Goal: Transaction & Acquisition: Purchase product/service

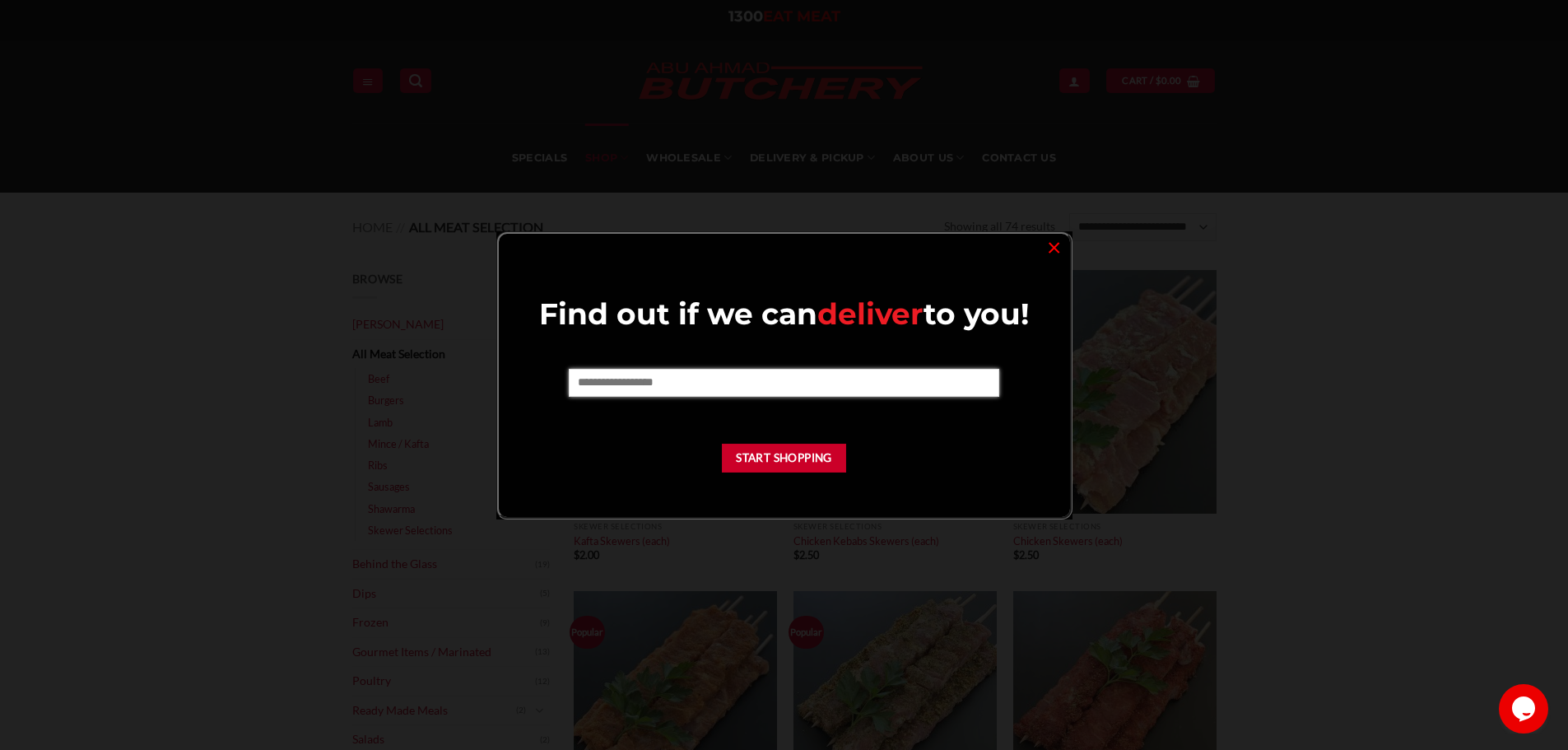
click at [771, 387] on input "text" at bounding box center [784, 383] width 430 height 28
type input "****"
click at [786, 470] on button "Start Shopping" at bounding box center [784, 458] width 125 height 29
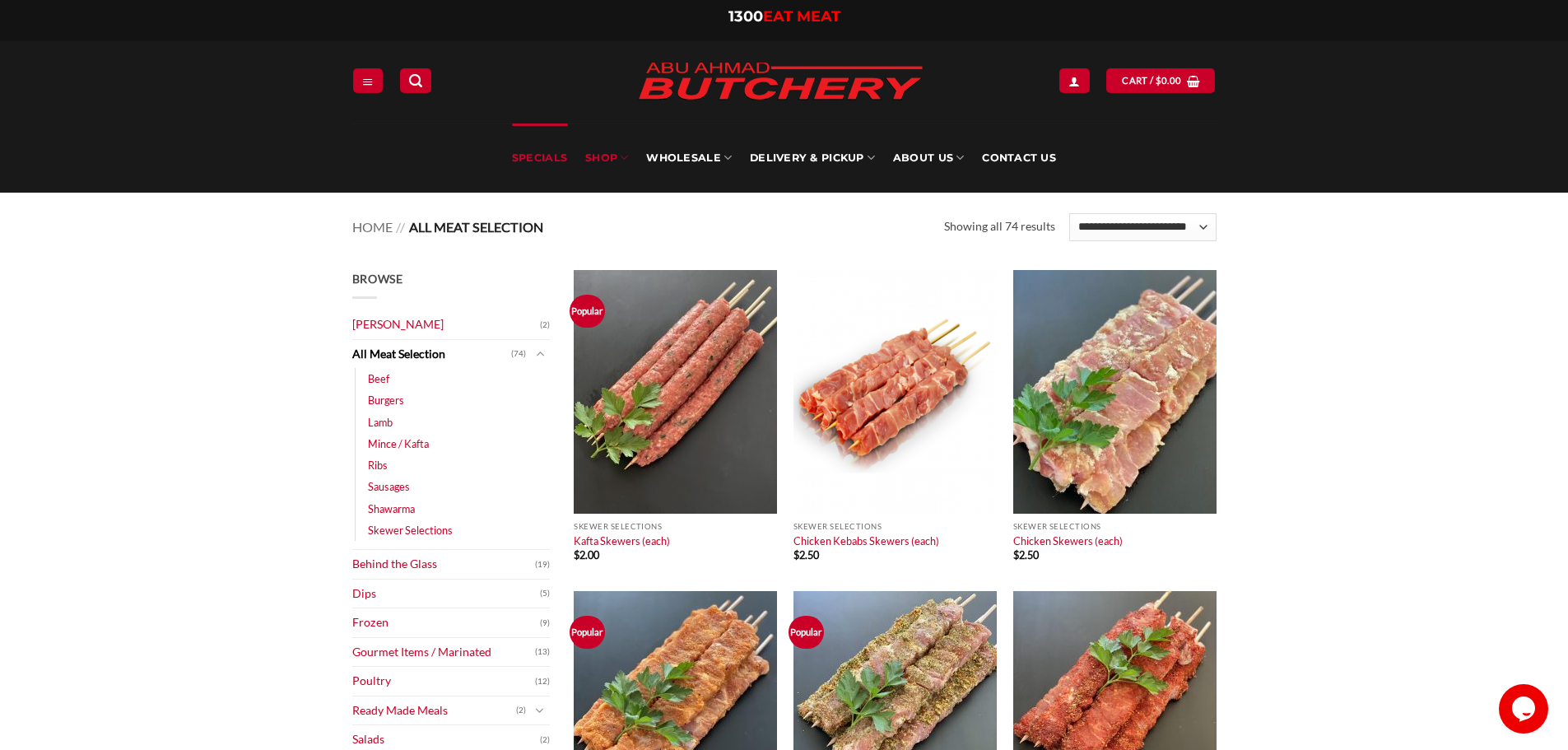
click at [561, 158] on link "Specials" at bounding box center [539, 158] width 55 height 69
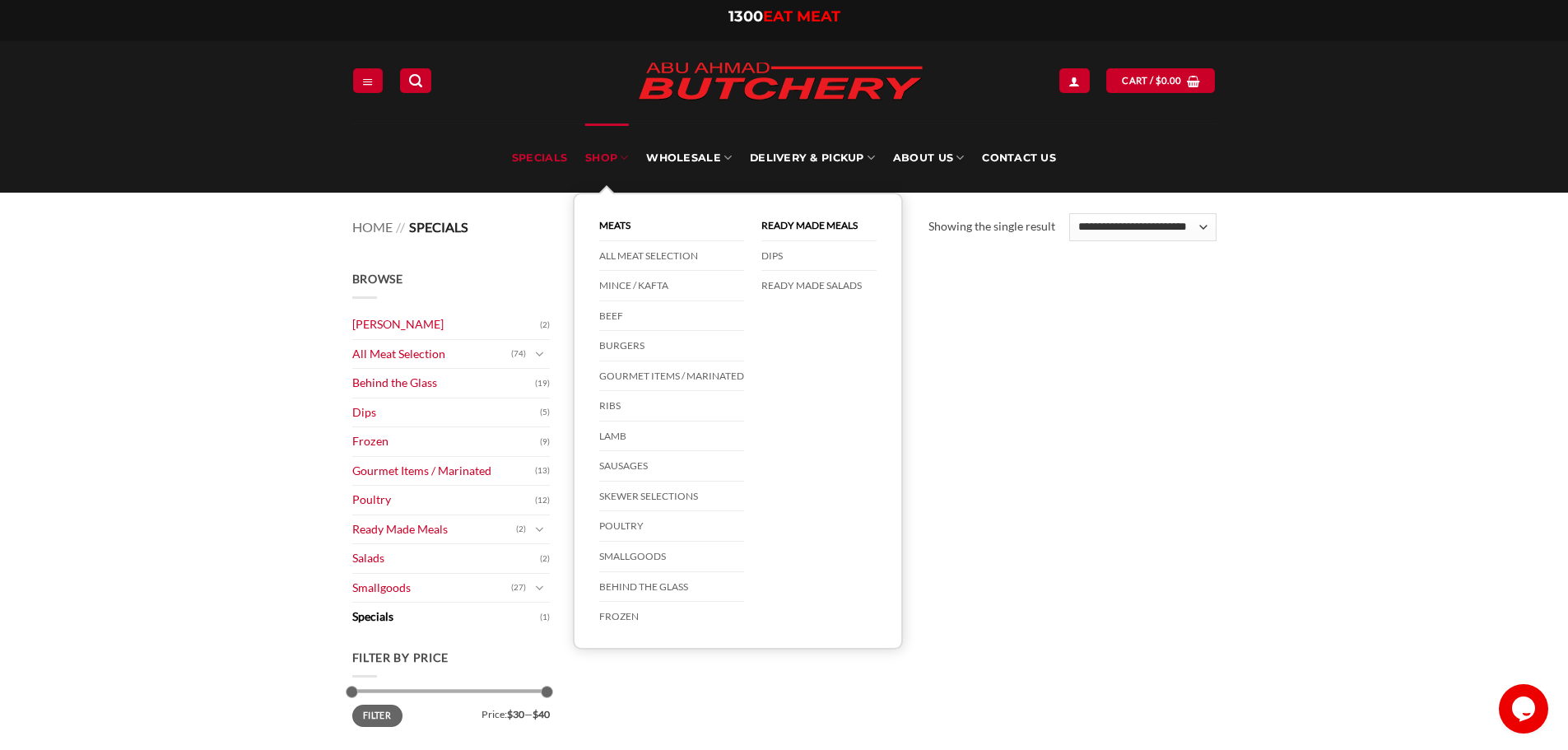
click at [598, 158] on link "SHOP" at bounding box center [607, 158] width 43 height 69
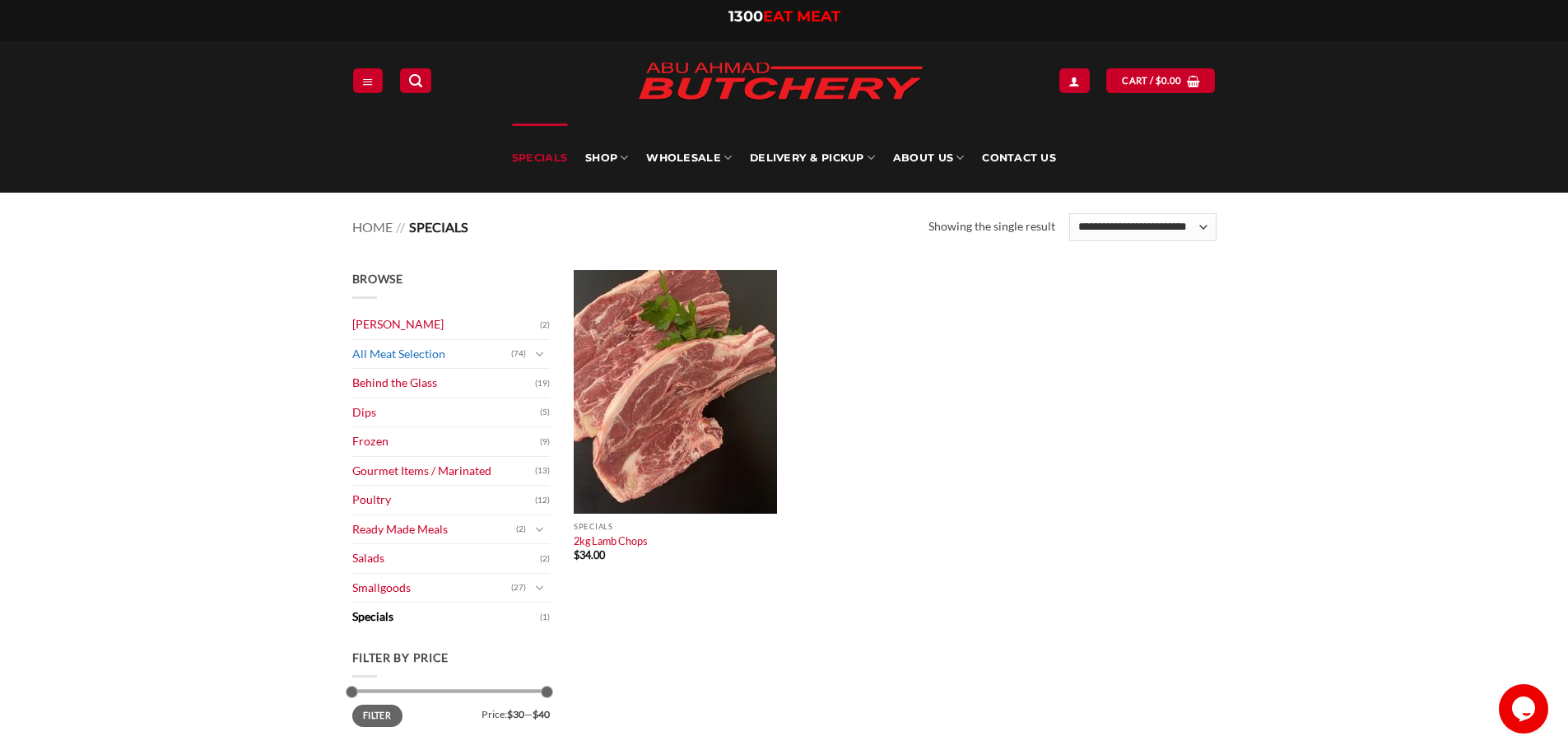
click at [439, 354] on link "All Meat Selection" at bounding box center [432, 354] width 159 height 29
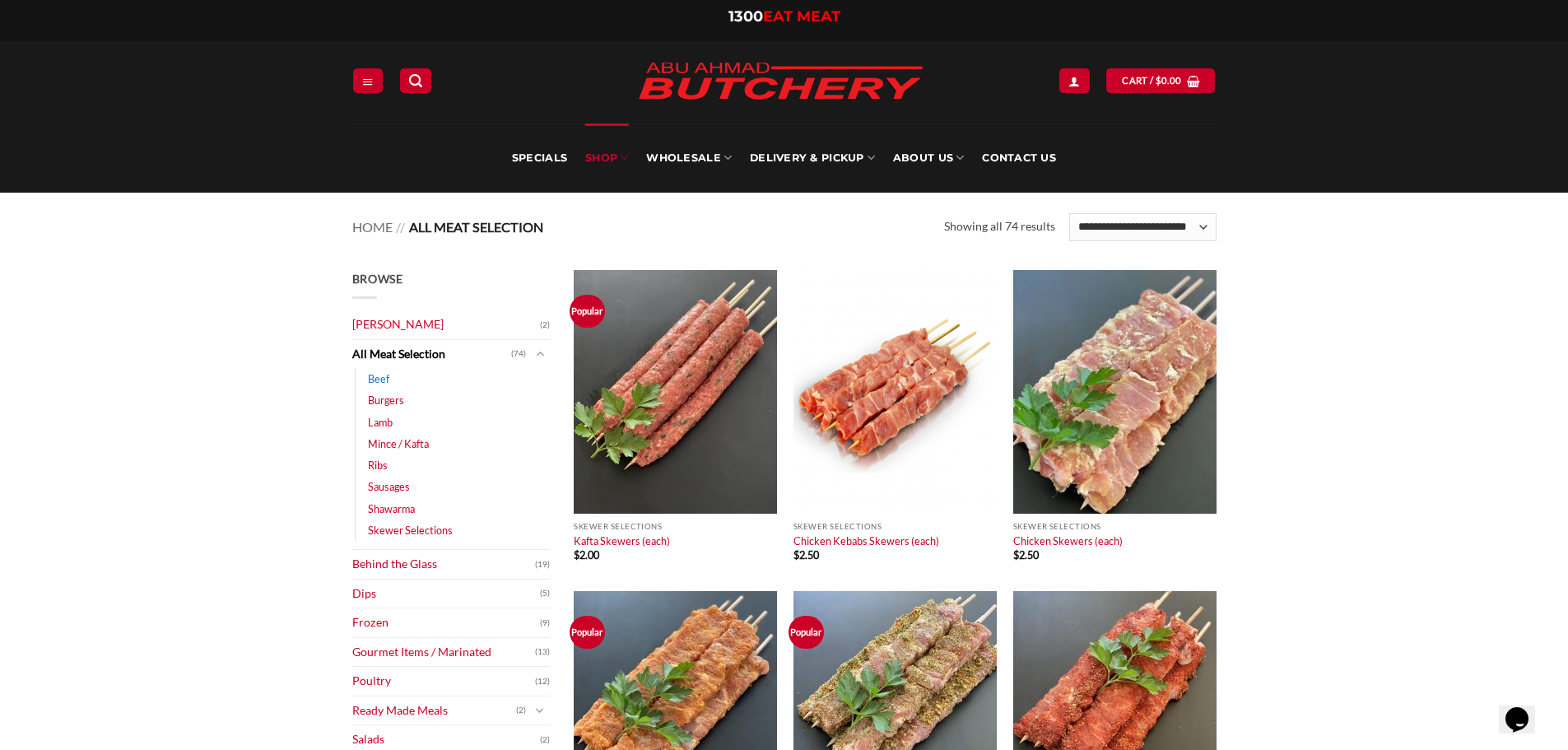
click at [378, 382] on link "Beef" at bounding box center [379, 379] width 22 height 22
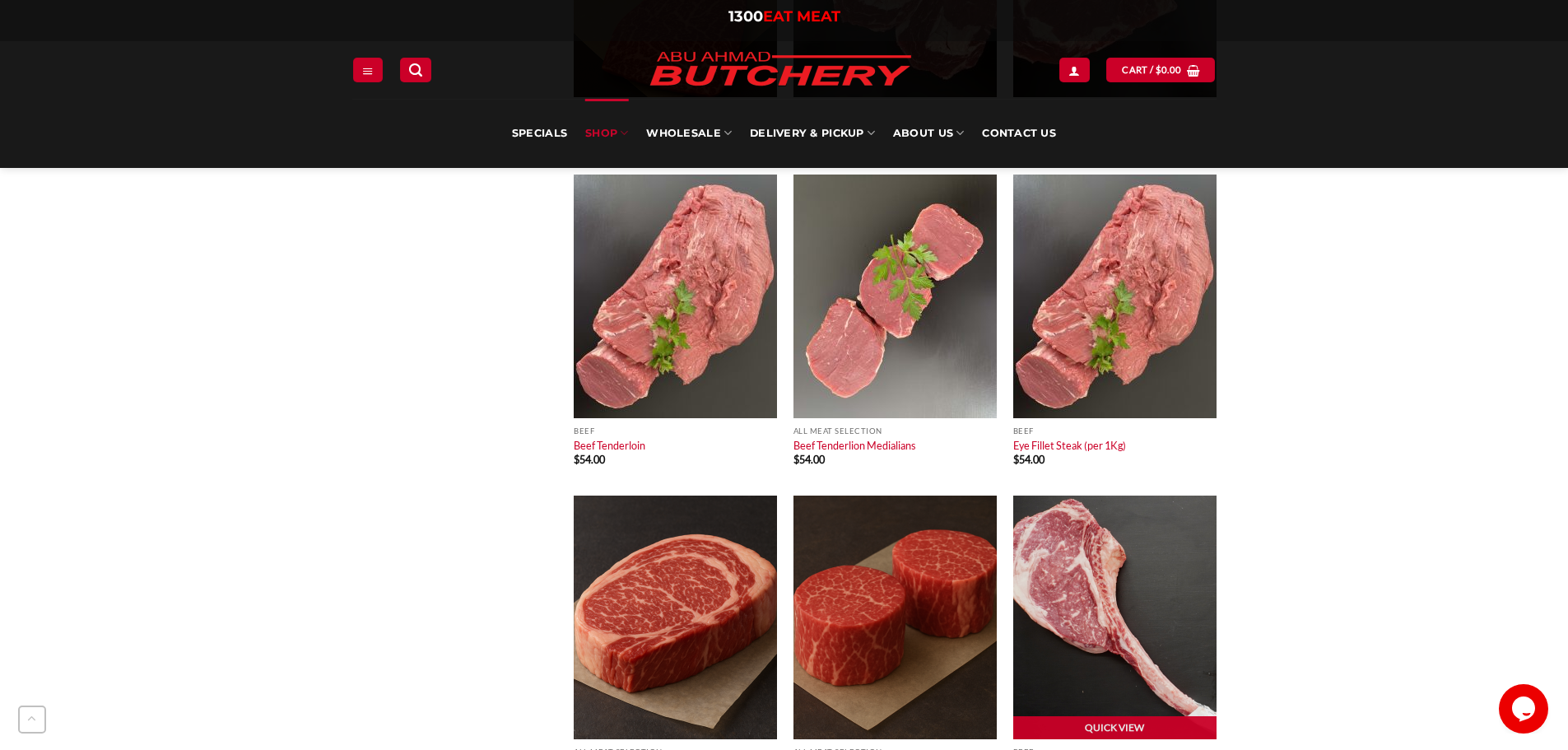
scroll to position [1565, 0]
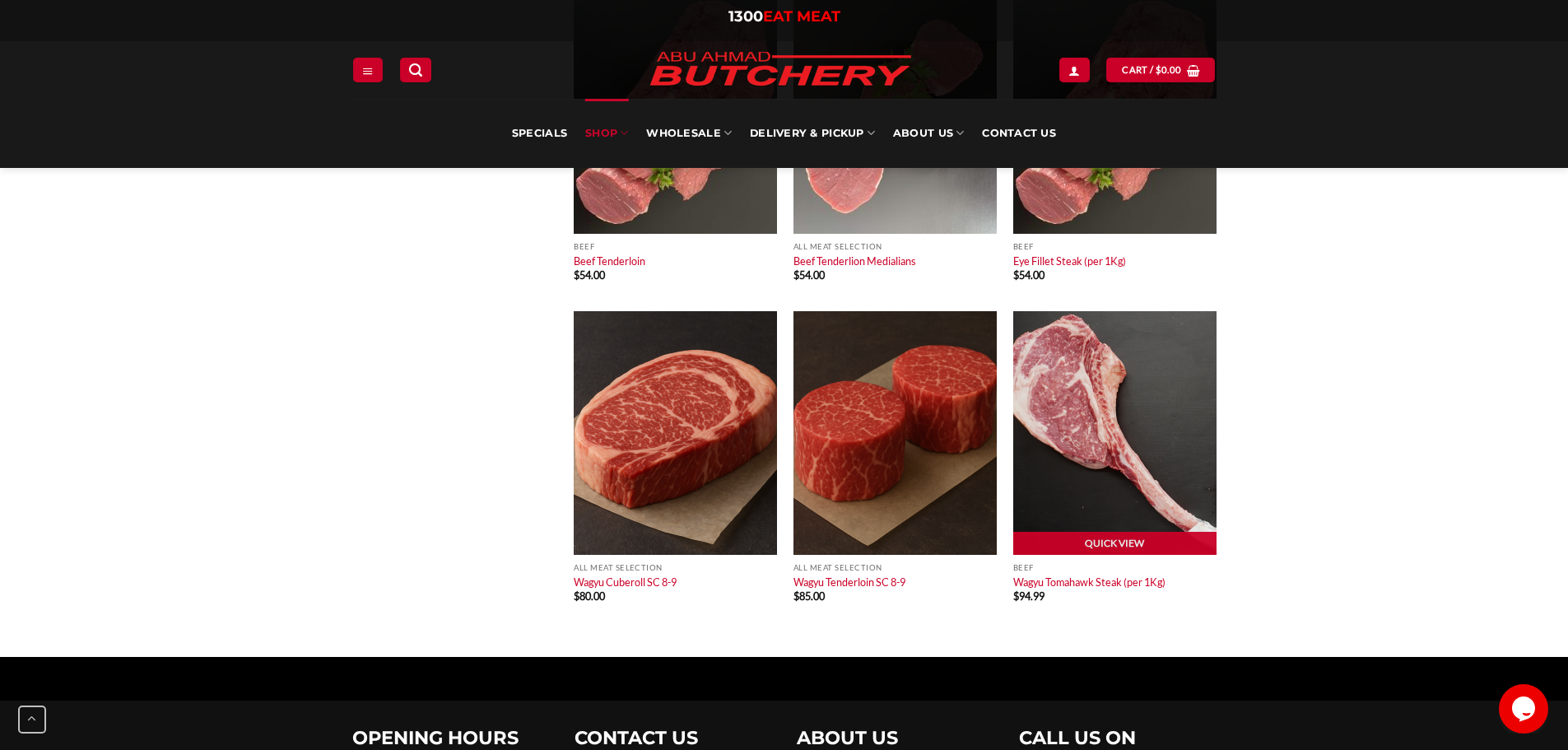
click at [1201, 397] on img at bounding box center [1114, 433] width 203 height 244
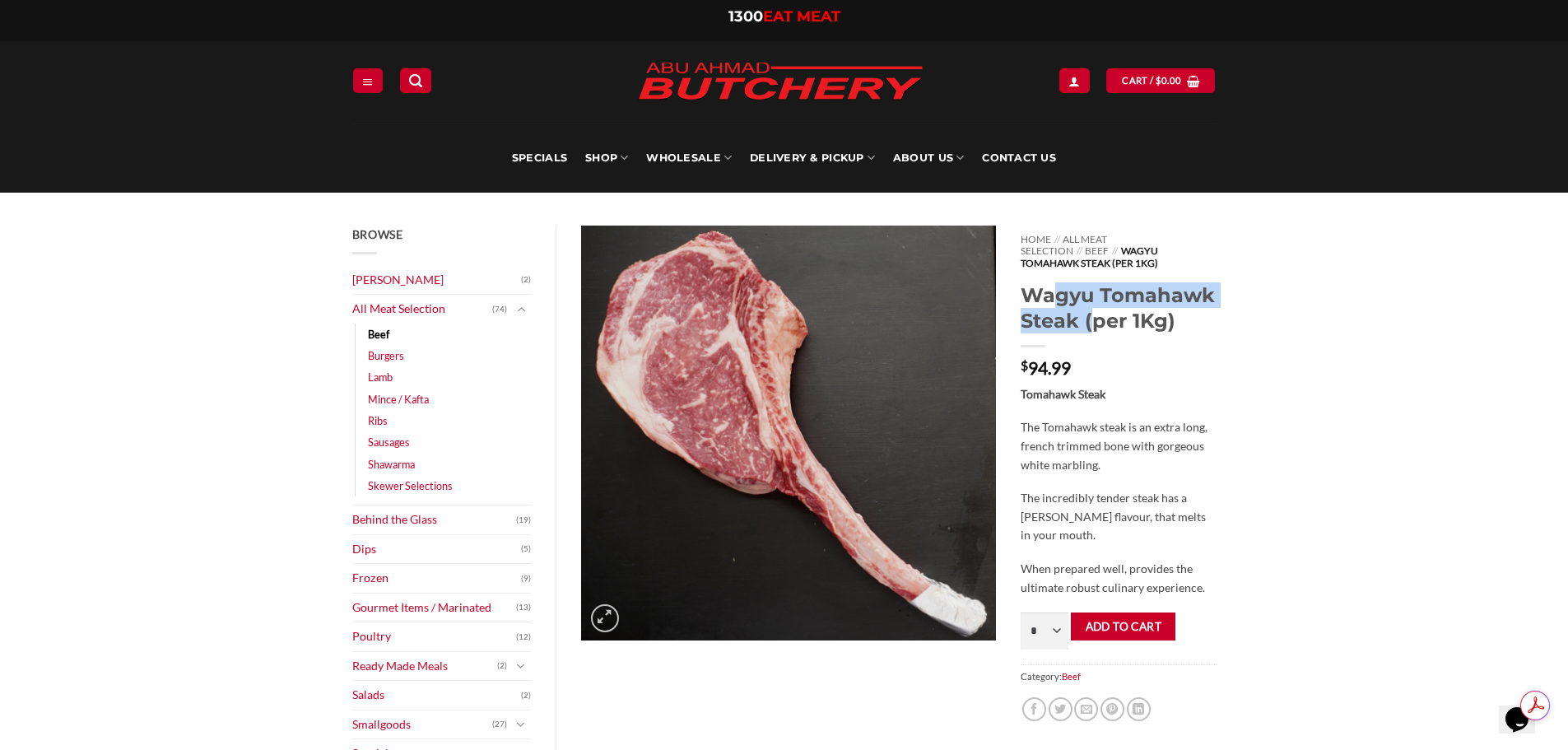
drag, startPoint x: 1029, startPoint y: 279, endPoint x: 1079, endPoint y: 306, distance: 56.8
click at [1079, 306] on h1 "Wagyu Tomahawk Steak (per 1Kg)" at bounding box center [1118, 308] width 195 height 51
copy h1 "Wagyu Tomahawk Steak"
